Goal: Information Seeking & Learning: Learn about a topic

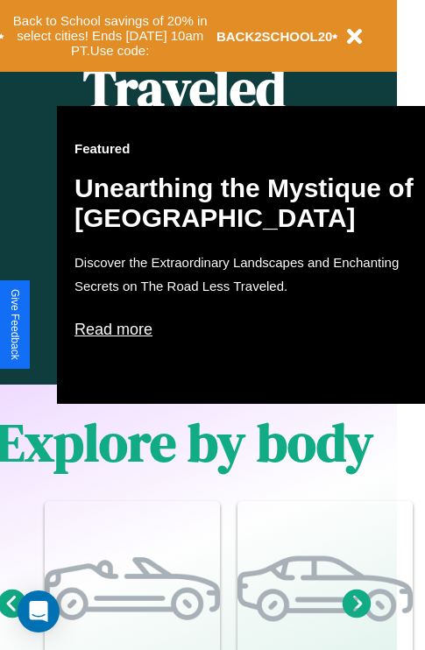
scroll to position [874, 28]
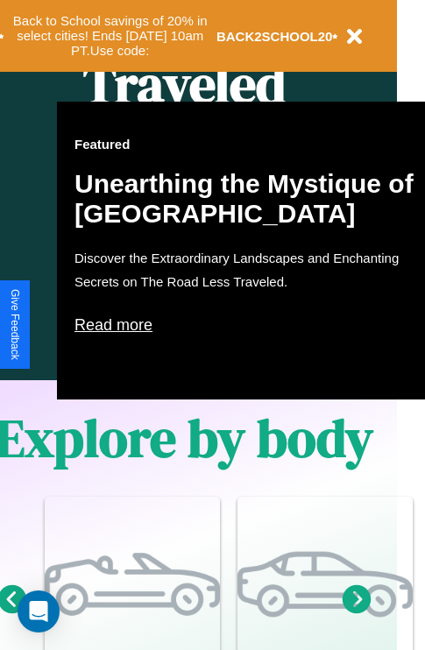
click at [250, 325] on p "Read more" at bounding box center [249, 325] width 350 height 28
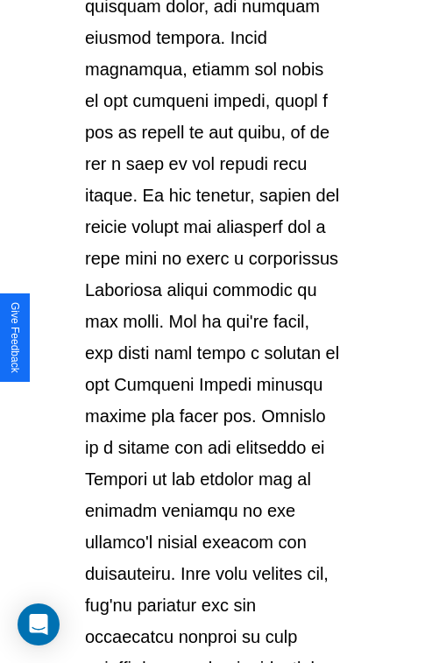
scroll to position [3030, 0]
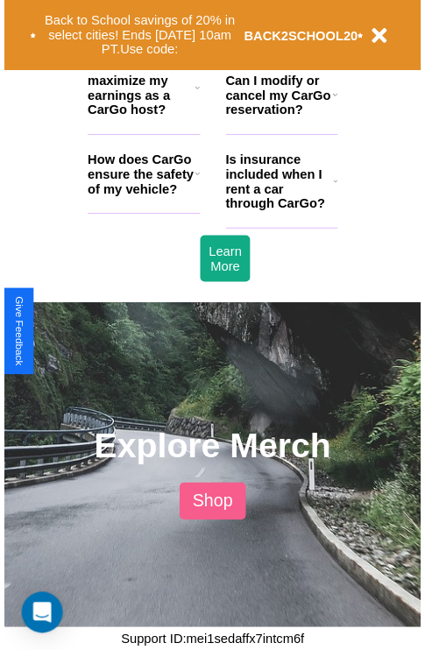
scroll to position [874, 28]
